Goal: Task Accomplishment & Management: Use online tool/utility

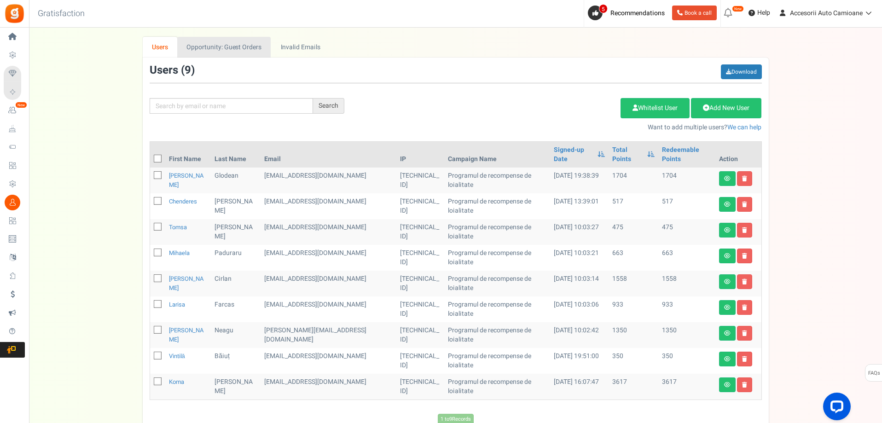
click at [248, 45] on link "Opportunity: Guest Orders" at bounding box center [223, 47] width 93 height 21
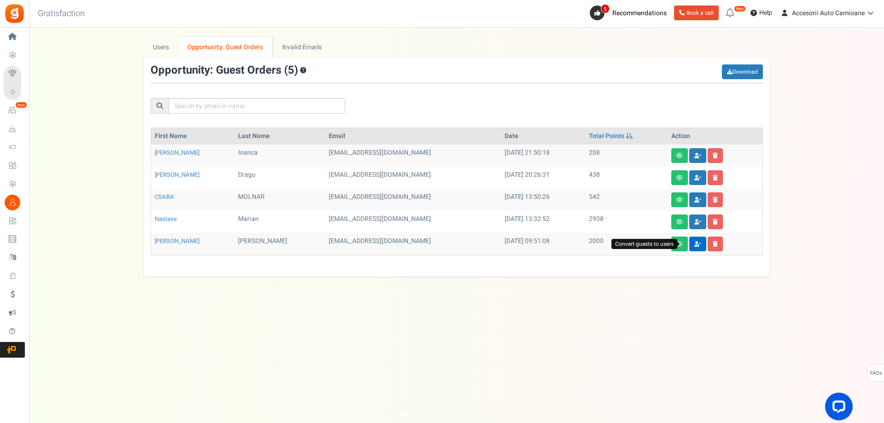
click at [695, 242] on icon at bounding box center [698, 244] width 7 height 6
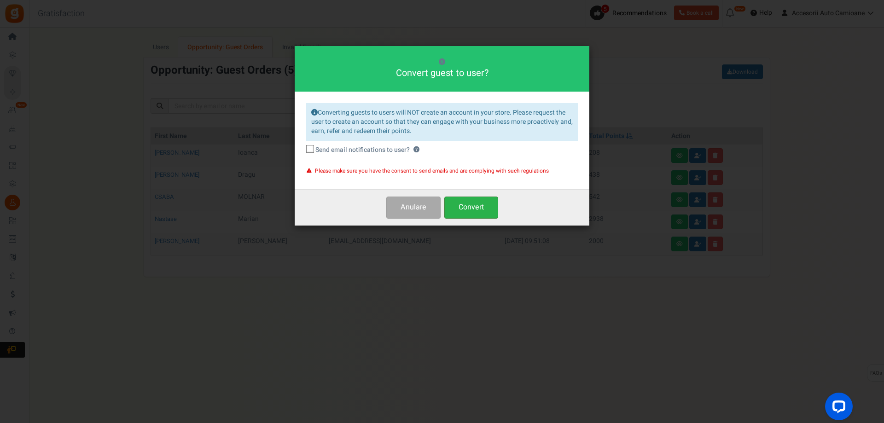
click at [480, 209] on button "Convert" at bounding box center [471, 208] width 54 height 22
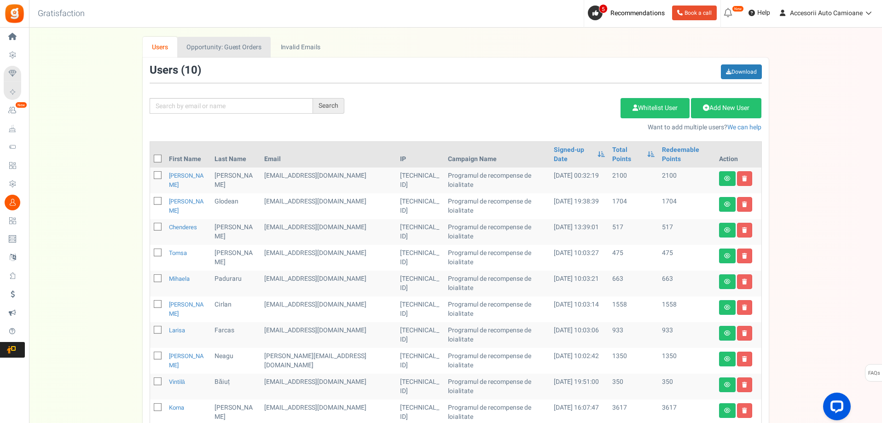
drag, startPoint x: 235, startPoint y: 53, endPoint x: 256, endPoint y: 55, distance: 20.3
click at [235, 53] on link "Opportunity: Guest Orders" at bounding box center [223, 47] width 93 height 21
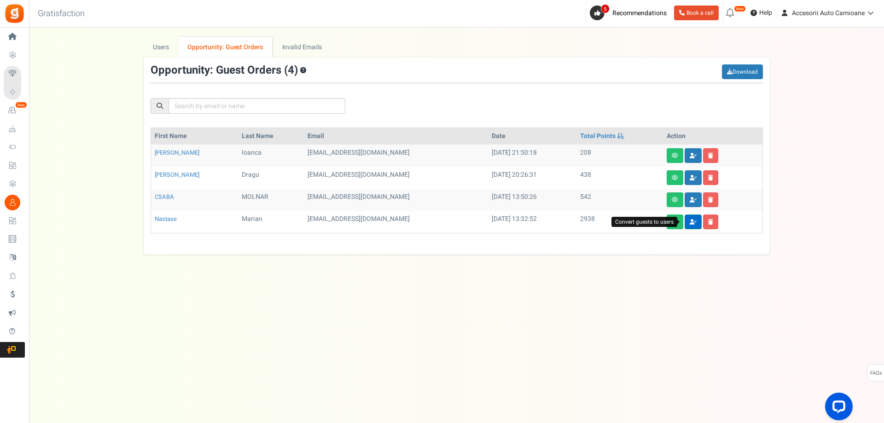
click at [688, 218] on link at bounding box center [693, 222] width 17 height 15
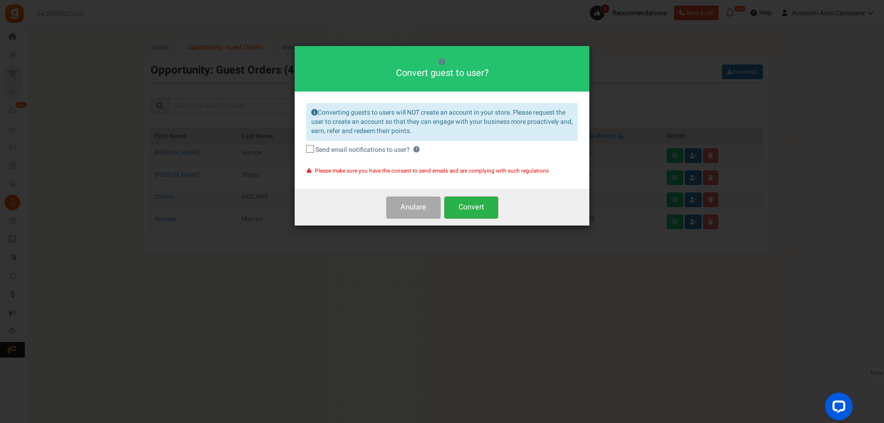
click at [456, 207] on button "Convert" at bounding box center [471, 208] width 54 height 22
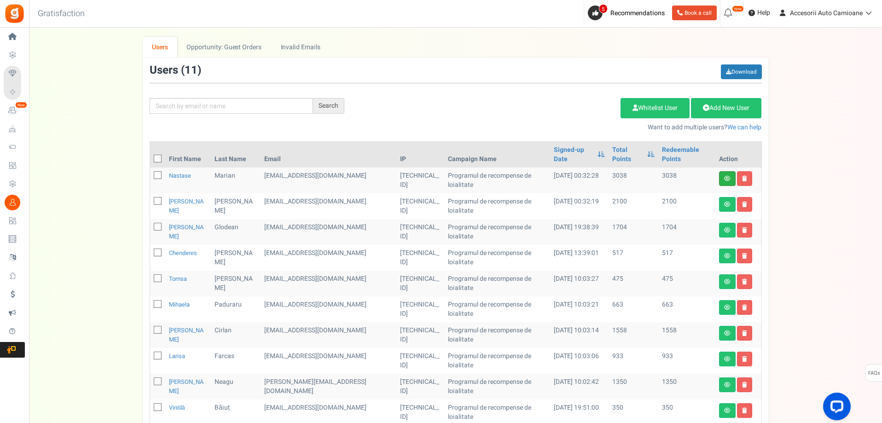
click at [724, 173] on link at bounding box center [727, 178] width 17 height 15
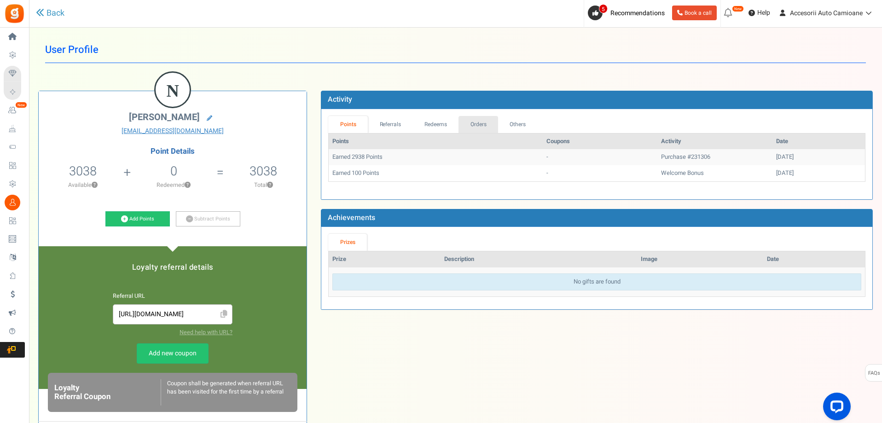
click at [483, 126] on link "Orders" at bounding box center [479, 124] width 40 height 17
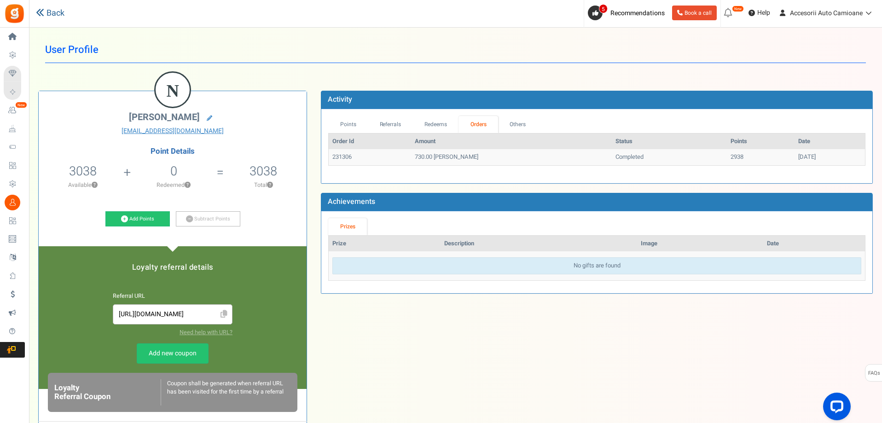
click at [41, 11] on icon at bounding box center [40, 12] width 8 height 8
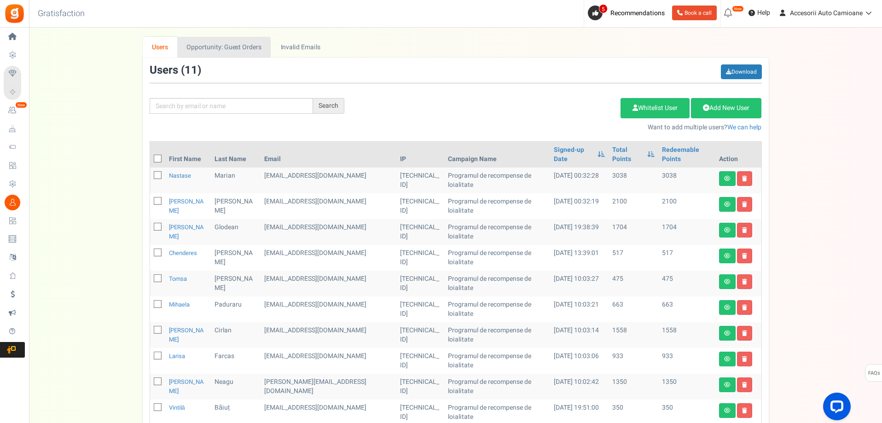
click at [245, 51] on link "Opportunity: Guest Orders" at bounding box center [223, 47] width 93 height 21
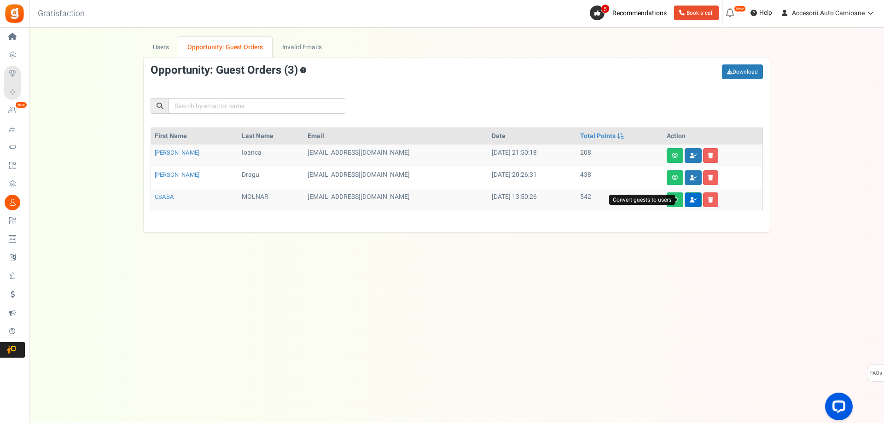
click at [690, 202] on icon at bounding box center [693, 200] width 7 height 6
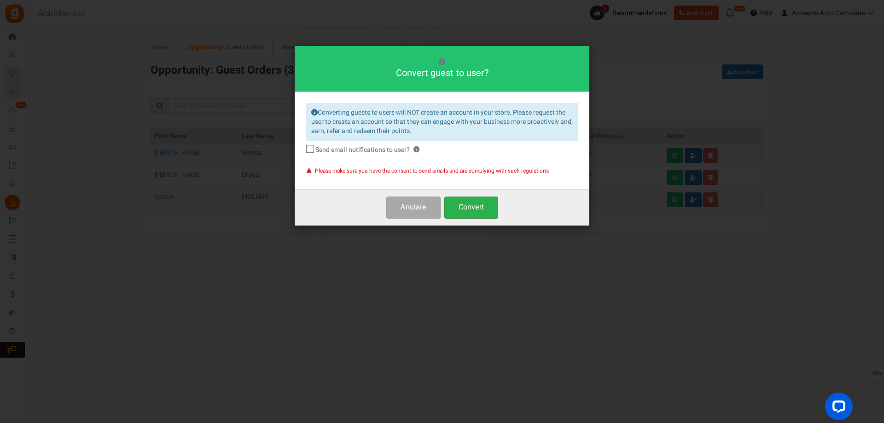
click at [485, 213] on button "Convert" at bounding box center [471, 208] width 54 height 22
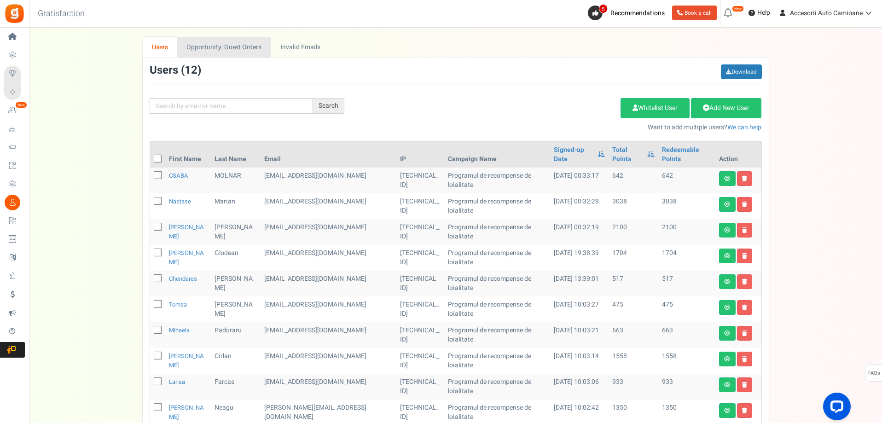
click at [233, 43] on link "Opportunity: Guest Orders" at bounding box center [223, 47] width 93 height 21
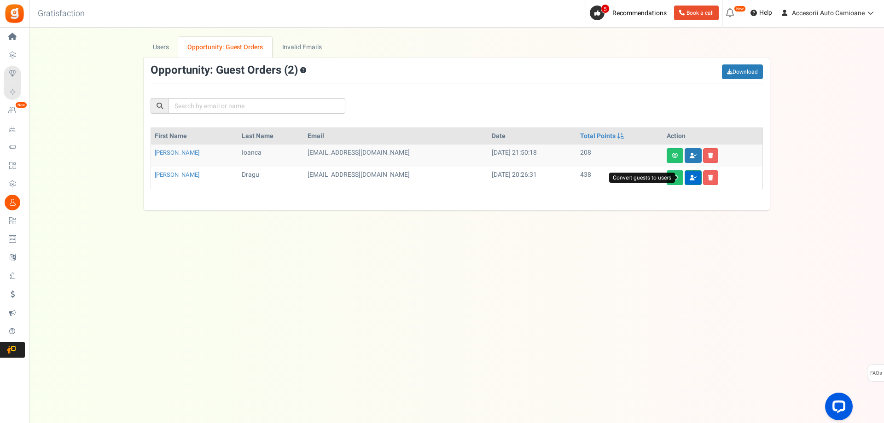
click at [690, 175] on icon at bounding box center [693, 178] width 7 height 6
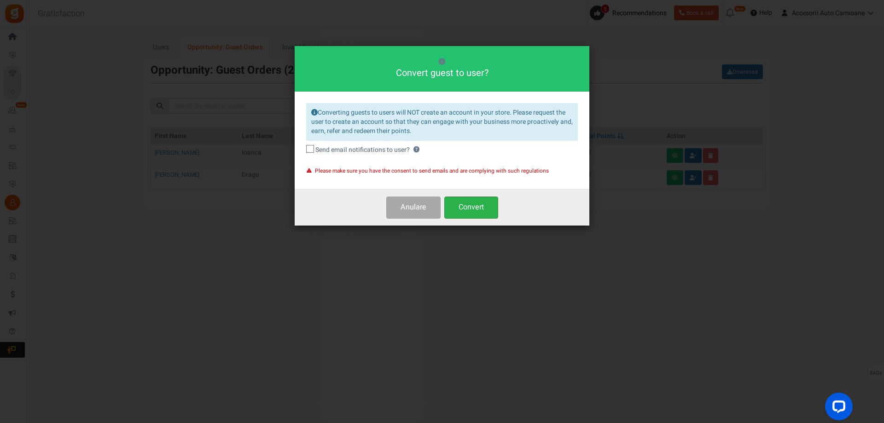
click at [485, 212] on button "Convert" at bounding box center [471, 208] width 54 height 22
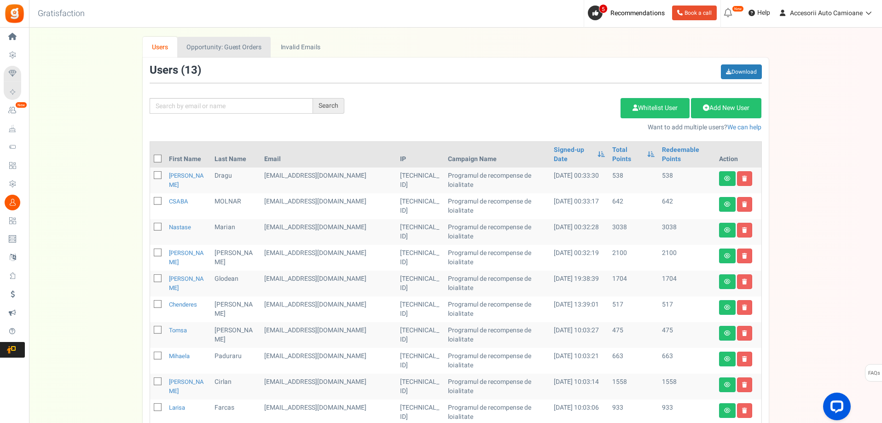
click at [235, 46] on link "Opportunity: Guest Orders" at bounding box center [223, 47] width 93 height 21
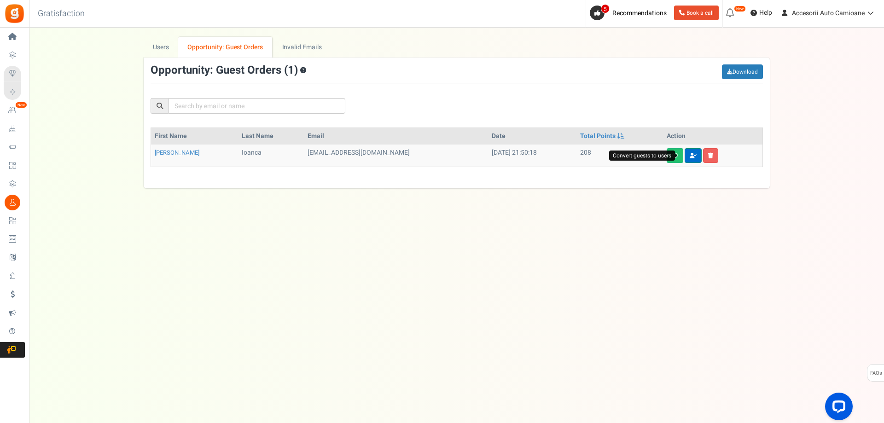
click at [690, 157] on icon at bounding box center [693, 156] width 7 height 6
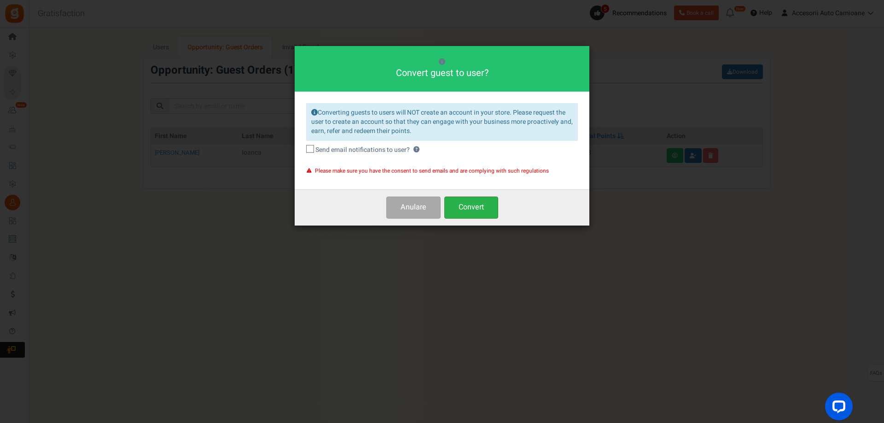
click at [481, 206] on button "Convert" at bounding box center [471, 208] width 54 height 22
